Goal: Find specific page/section

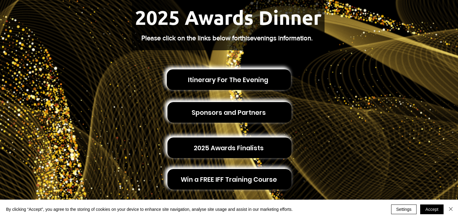
scroll to position [121, 0]
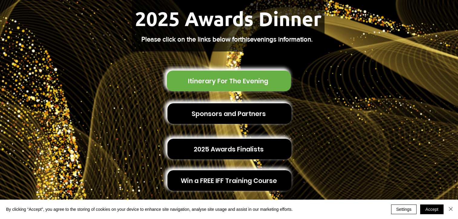
drag, startPoint x: 217, startPoint y: 75, endPoint x: 254, endPoint y: 75, distance: 37.5
click at [217, 76] on span "Itinerary For The Evening" at bounding box center [228, 80] width 80 height 9
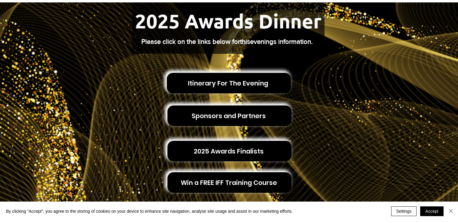
scroll to position [0, 0]
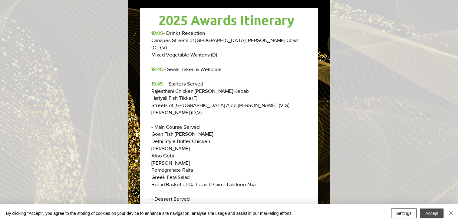
click at [426, 215] on button "Accept" at bounding box center [431, 214] width 23 height 10
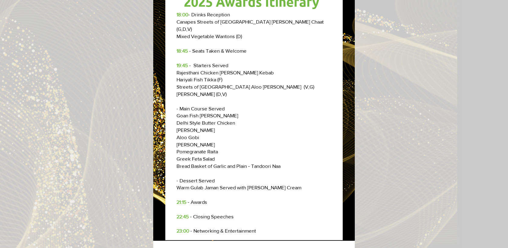
scroll to position [11, 0]
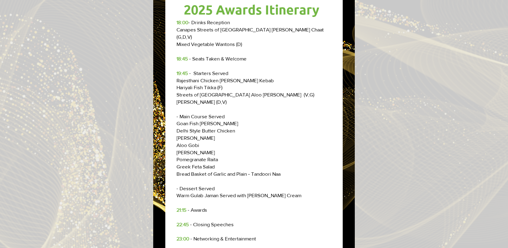
drag, startPoint x: 438, startPoint y: 0, endPoint x: 31, endPoint y: 131, distance: 427.3
click at [31, 131] on div "Awards 2025 Itinerary" at bounding box center [254, 124] width 508 height 248
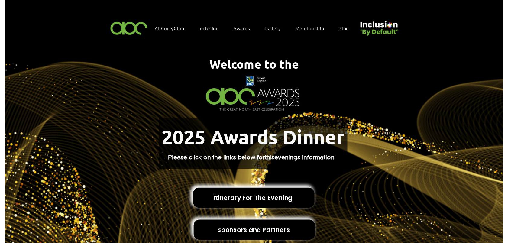
scroll to position [121, 0]
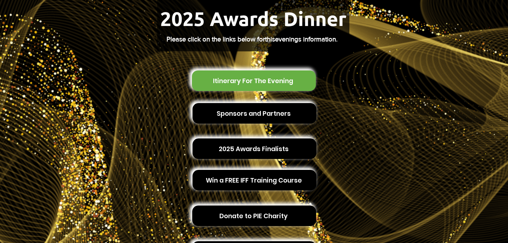
click at [230, 86] on span "Itinerary For The Evening" at bounding box center [254, 80] width 124 height 21
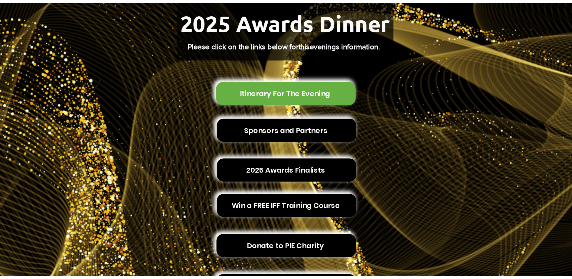
scroll to position [0, 0]
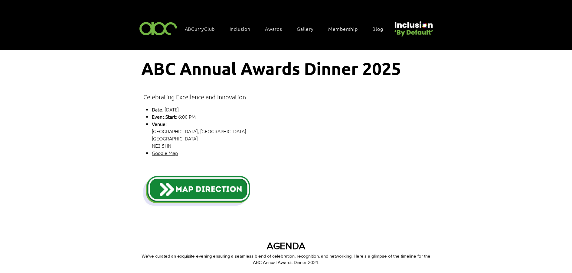
click at [193, 195] on img "main content" at bounding box center [196, 190] width 106 height 33
